Goal: Information Seeking & Learning: Learn about a topic

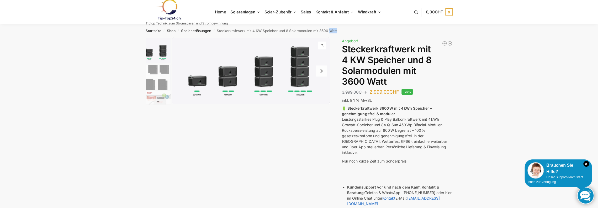
drag, startPoint x: 329, startPoint y: 30, endPoint x: 337, endPoint y: 31, distance: 7.7
click at [337, 31] on nav "Startseite / Shop / Speicherlösungen / Steckerkraftwerk mit 4 KW Speicher und 8…" at bounding box center [299, 31] width 326 height 14
click at [329, 38] on img "1 / 9" at bounding box center [251, 71] width 158 height 66
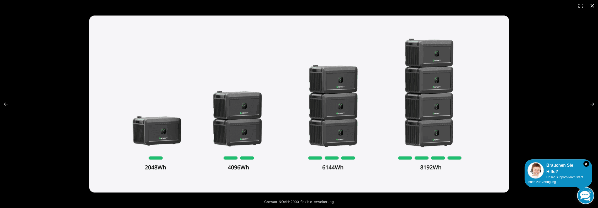
click at [591, 4] on button "Close (Esc)" at bounding box center [593, 6] width 12 height 12
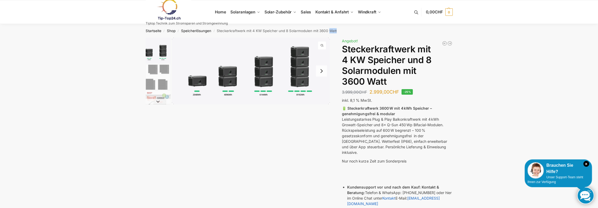
click at [320, 71] on button "Next slide" at bounding box center [321, 70] width 11 height 11
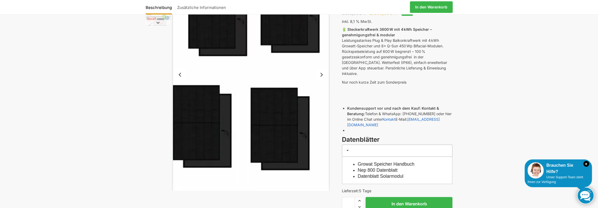
scroll to position [52, 0]
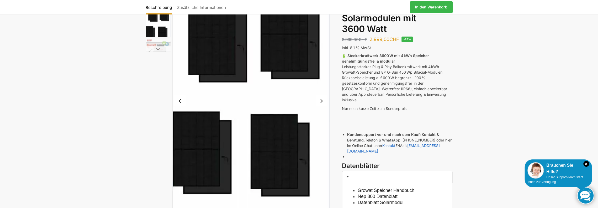
click at [156, 49] on button "Next slide" at bounding box center [158, 48] width 25 height 5
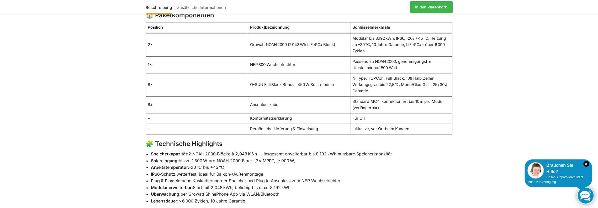
scroll to position [157, 0]
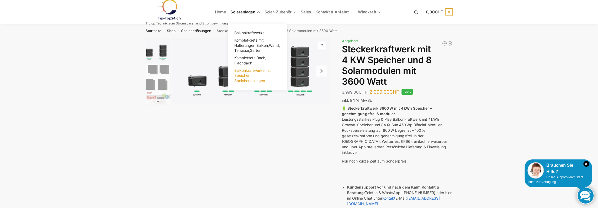
click at [241, 73] on span "Balkonkraftwerke mit Speicher Speicherlösungen" at bounding box center [252, 75] width 36 height 15
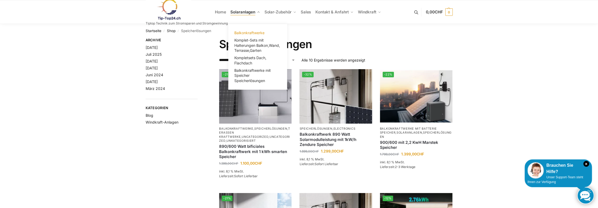
click at [241, 33] on span "Balkonkraftwerke" at bounding box center [249, 32] width 30 height 4
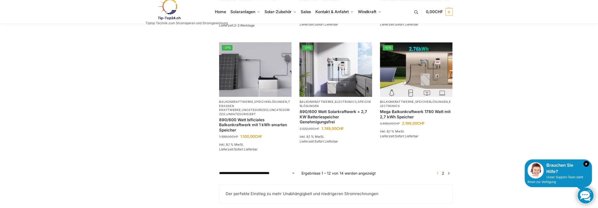
scroll to position [446, 0]
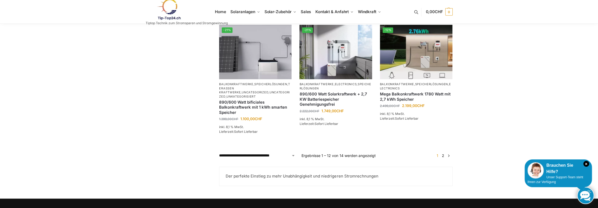
click at [444, 157] on link "2" at bounding box center [443, 155] width 5 height 4
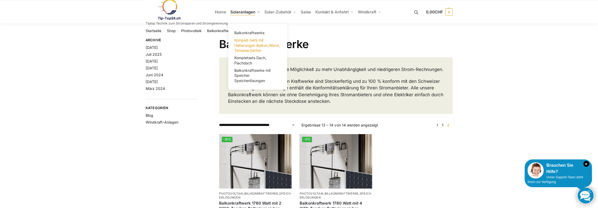
click at [246, 44] on span "Komplet-Sets mit Halterungen Balkon,Wand, Terrasse,Garten" at bounding box center [257, 45] width 46 height 15
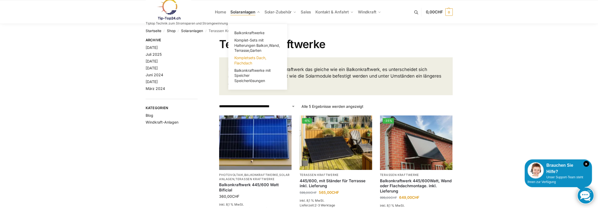
click at [242, 57] on span "Kompletsets Dach, Flachdach" at bounding box center [250, 60] width 32 height 10
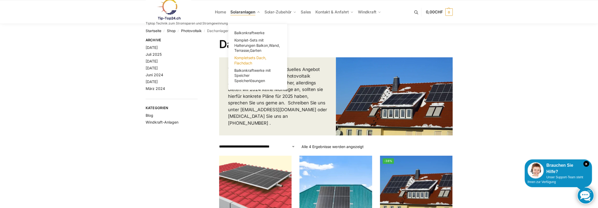
click at [243, 59] on span "Kompletsets Dach, Flachdach" at bounding box center [250, 60] width 32 height 10
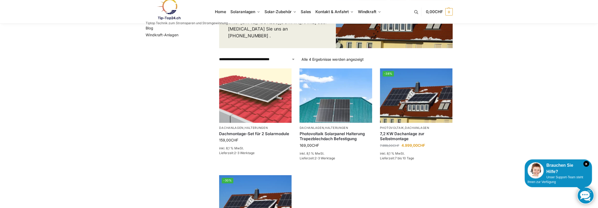
scroll to position [79, 0]
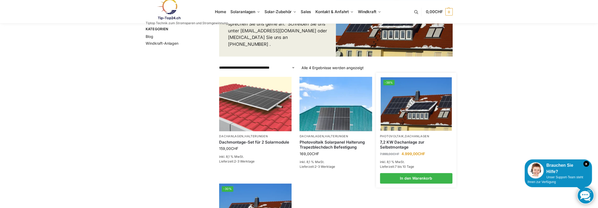
click at [408, 109] on img at bounding box center [416, 103] width 71 height 53
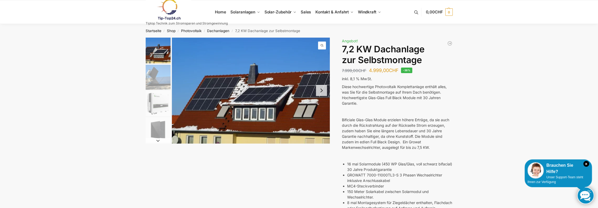
click at [161, 74] on img "2 / 7" at bounding box center [158, 77] width 25 height 25
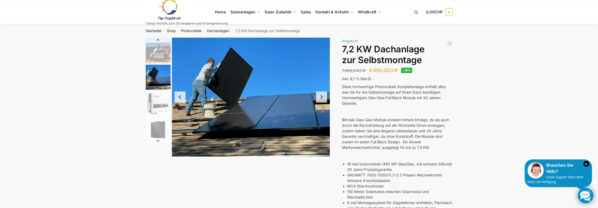
click at [159, 104] on img "3 / 7" at bounding box center [158, 103] width 25 height 25
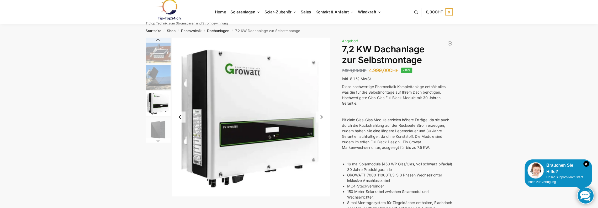
click at [158, 140] on button "Next slide" at bounding box center [158, 140] width 25 height 5
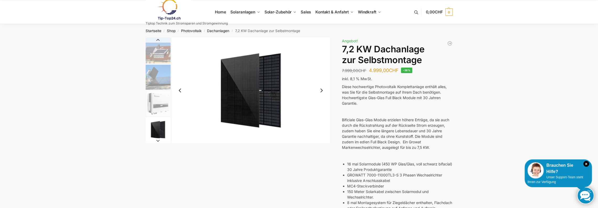
click at [158, 140] on button "Next slide" at bounding box center [158, 140] width 25 height 5
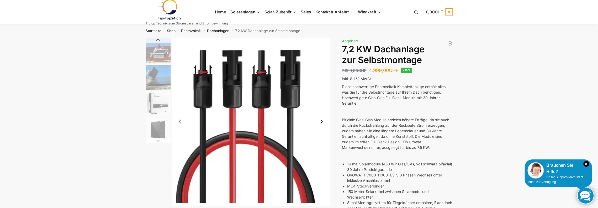
click at [158, 140] on button "Next slide" at bounding box center [158, 140] width 25 height 5
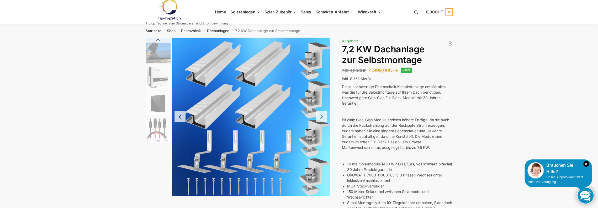
click at [158, 140] on button "Next slide" at bounding box center [158, 140] width 25 height 5
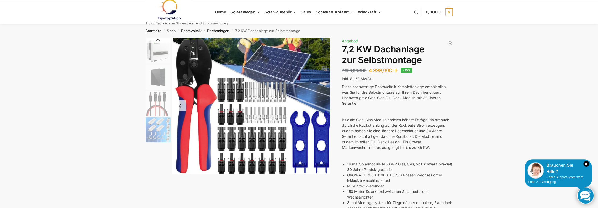
click at [158, 140] on img "6 / 7" at bounding box center [158, 129] width 25 height 25
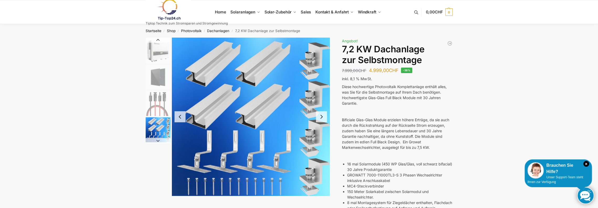
click at [158, 140] on button "Next slide" at bounding box center [158, 140] width 25 height 5
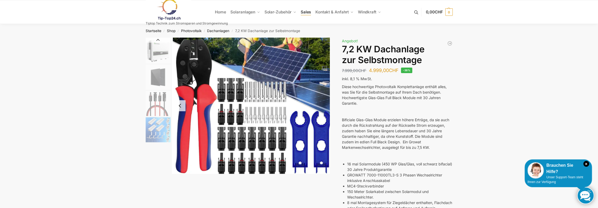
click at [307, 12] on span "Sales" at bounding box center [306, 11] width 10 height 5
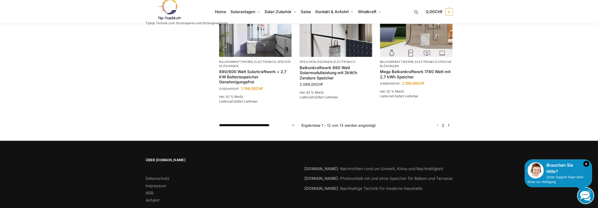
scroll to position [457, 0]
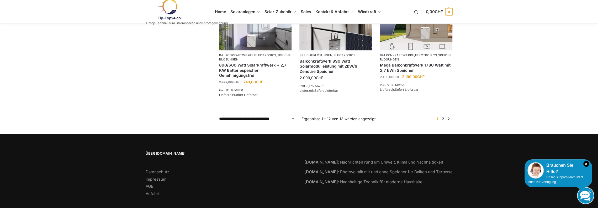
click at [442, 116] on link "2" at bounding box center [443, 118] width 5 height 4
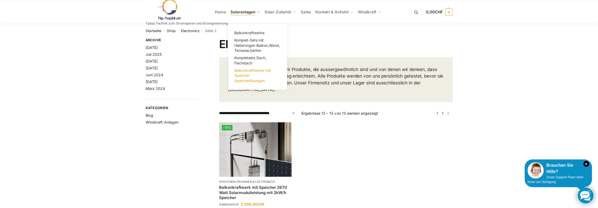
click at [240, 75] on span "Balkonkraftwerke mit Speicher Speicherlösungen" at bounding box center [252, 75] width 36 height 15
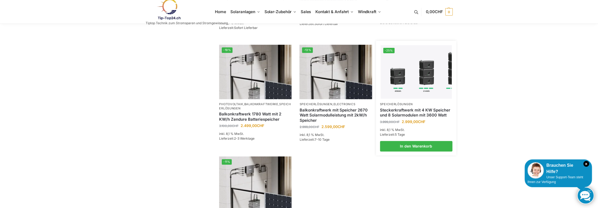
scroll to position [262, 0]
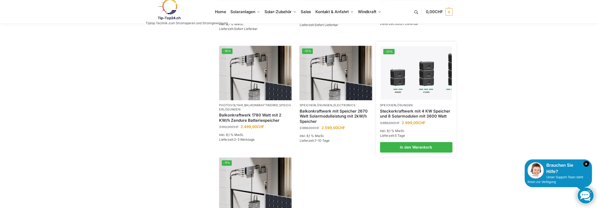
click at [410, 110] on link "Steckerkraftwerk mit 4 KW Speicher und 8 Solarmodulen mit 3600 Watt" at bounding box center [416, 113] width 72 height 10
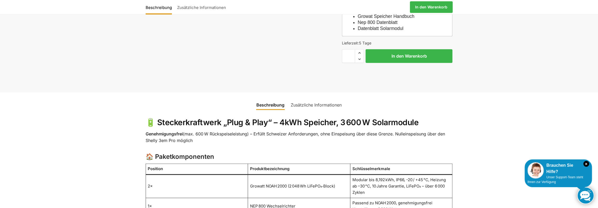
scroll to position [217, 0]
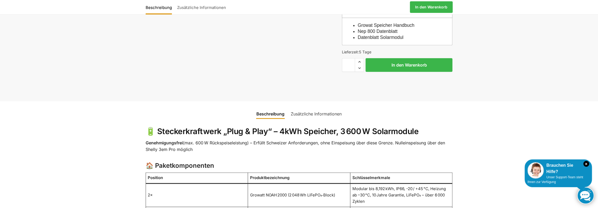
click at [320, 107] on link "Zusätzliche Informationen" at bounding box center [316, 113] width 57 height 13
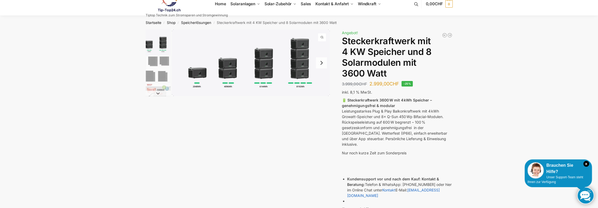
scroll to position [0, 0]
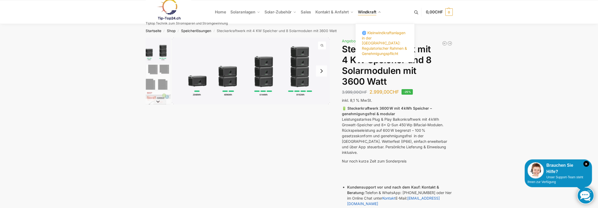
click at [379, 40] on span "🌀 Kleinwindkraftanlagen in der [GEOGRAPHIC_DATA]: Regulatorischer Rahmen & Gene…" at bounding box center [384, 42] width 45 height 25
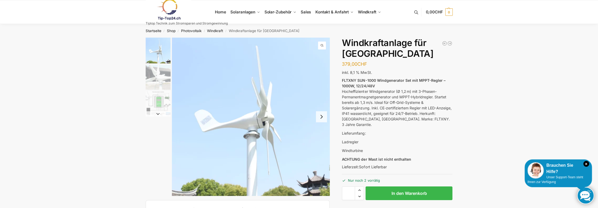
click at [159, 78] on img "2 / 3" at bounding box center [158, 77] width 25 height 25
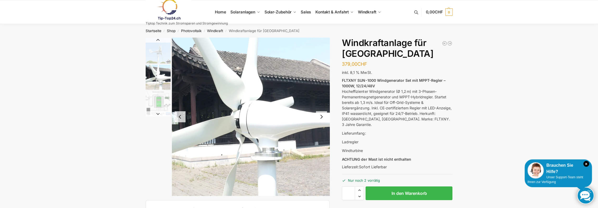
click at [160, 102] on img "3 / 3" at bounding box center [158, 103] width 25 height 25
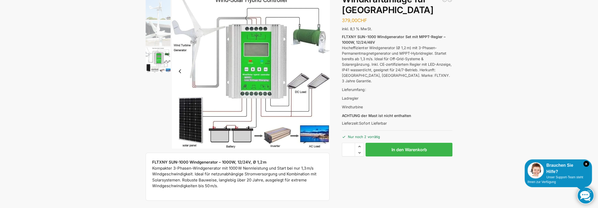
scroll to position [26, 0]
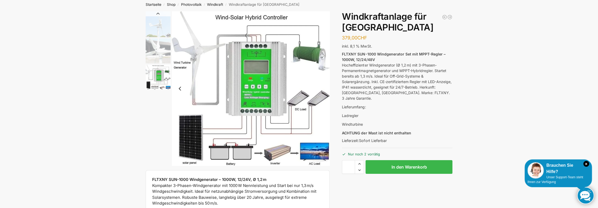
click at [367, 104] on p "Lieferumfang:" at bounding box center [397, 107] width 110 height 6
click at [364, 104] on p "Lieferumfang:" at bounding box center [397, 107] width 110 height 6
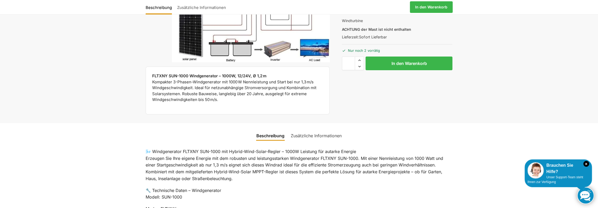
scroll to position [131, 0]
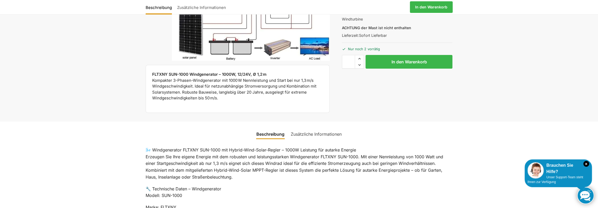
click at [308, 133] on link "Zusätzliche Informationen" at bounding box center [316, 134] width 57 height 13
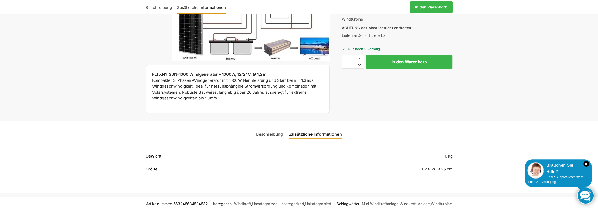
click at [269, 133] on link "Beschreibung" at bounding box center [269, 134] width 33 height 13
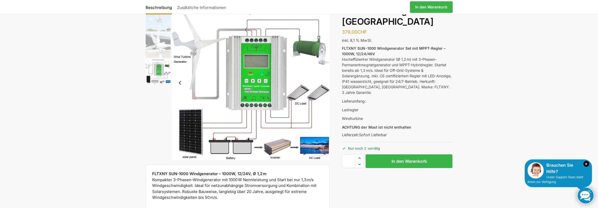
scroll to position [0, 0]
